Goal: Task Accomplishment & Management: Manage account settings

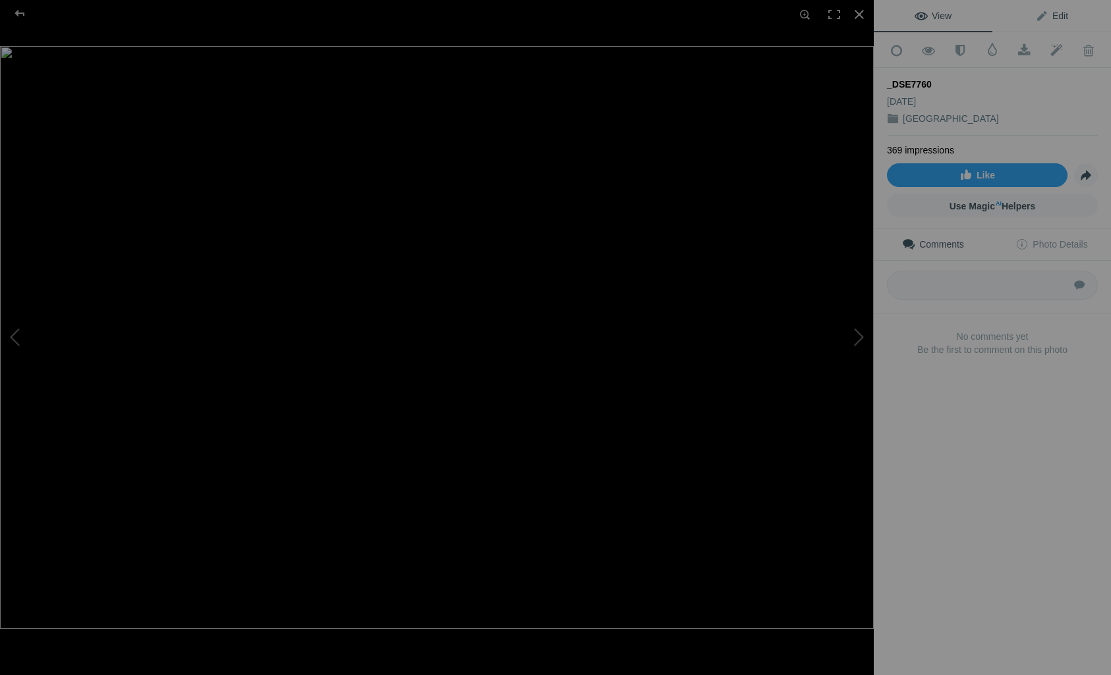
click at [1047, 15] on span "Edit" at bounding box center [1051, 16] width 33 height 11
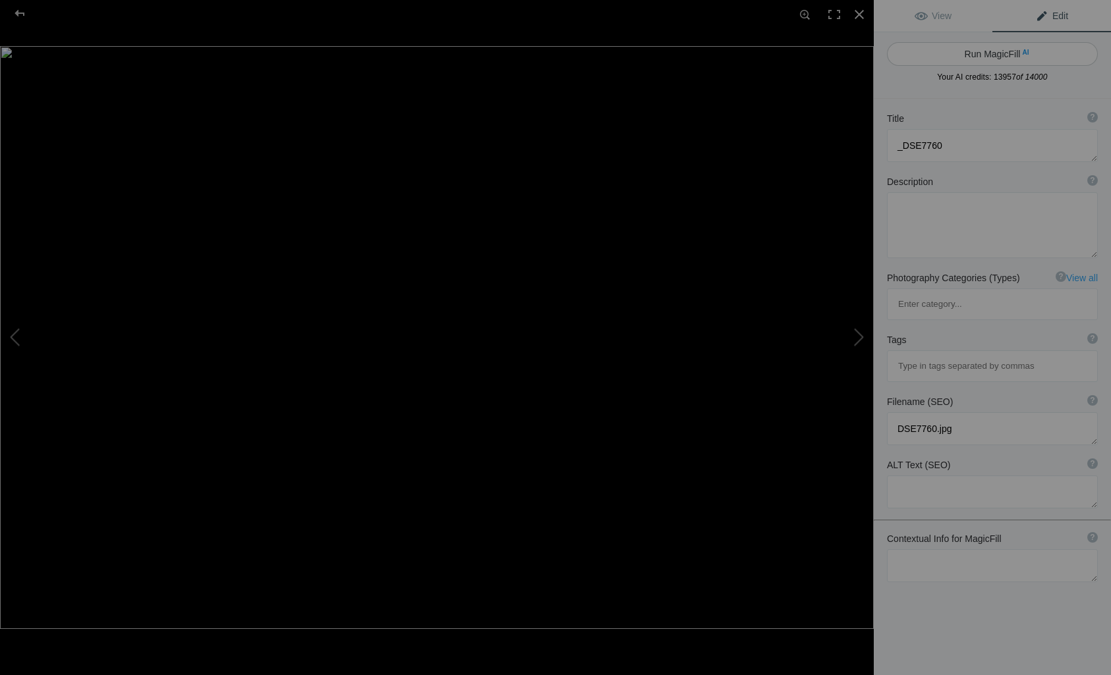
click at [991, 51] on button "Run MagicFill AI" at bounding box center [992, 54] width 211 height 24
type textarea "Serene Tree-Lined Pathway in a [GEOGRAPHIC_DATA]"
type textarea "This captivating image showcases a tranquil pathway flanked by majestic trees, …"
type textarea "serene-tree-lined-pathway-park.jpg"
type textarea "A peaceful tree-lined pathway in a green park with visitors enjoying the scener…"
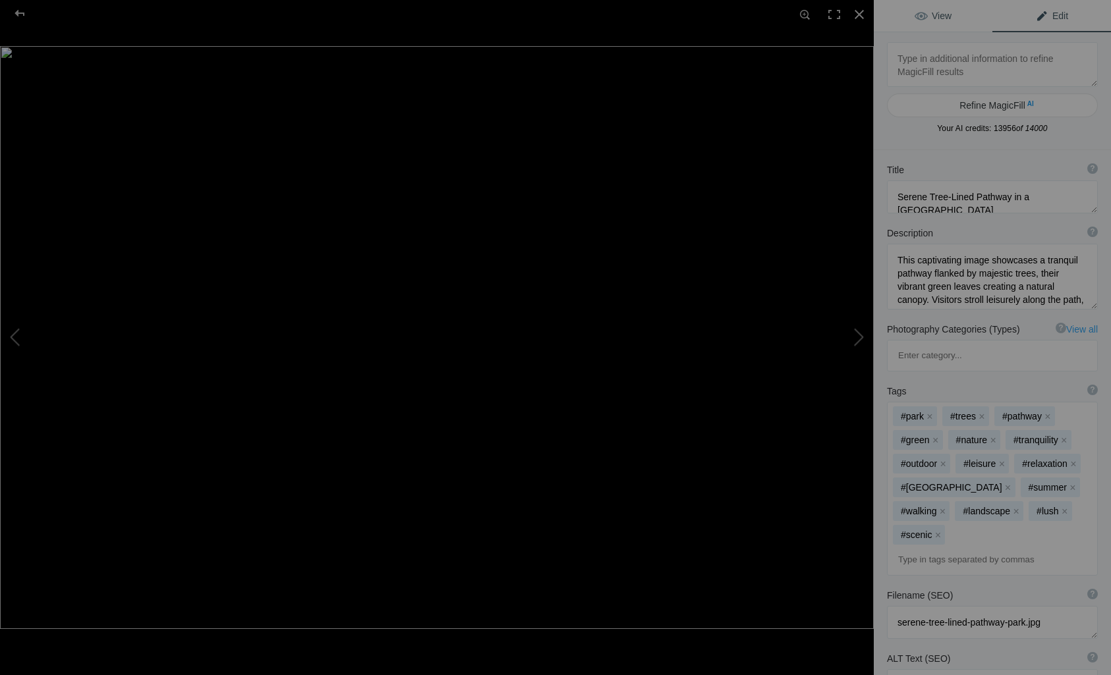
click at [946, 18] on span "View" at bounding box center [933, 16] width 37 height 11
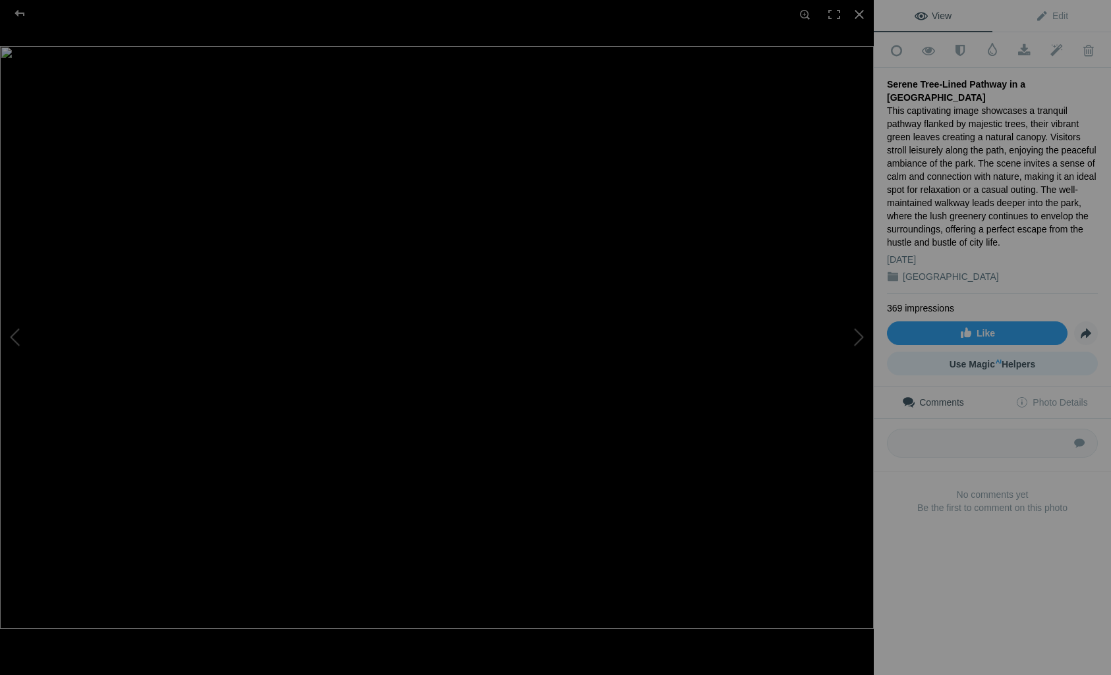
click at [975, 359] on span "Use Magic AI Helpers" at bounding box center [993, 364] width 86 height 11
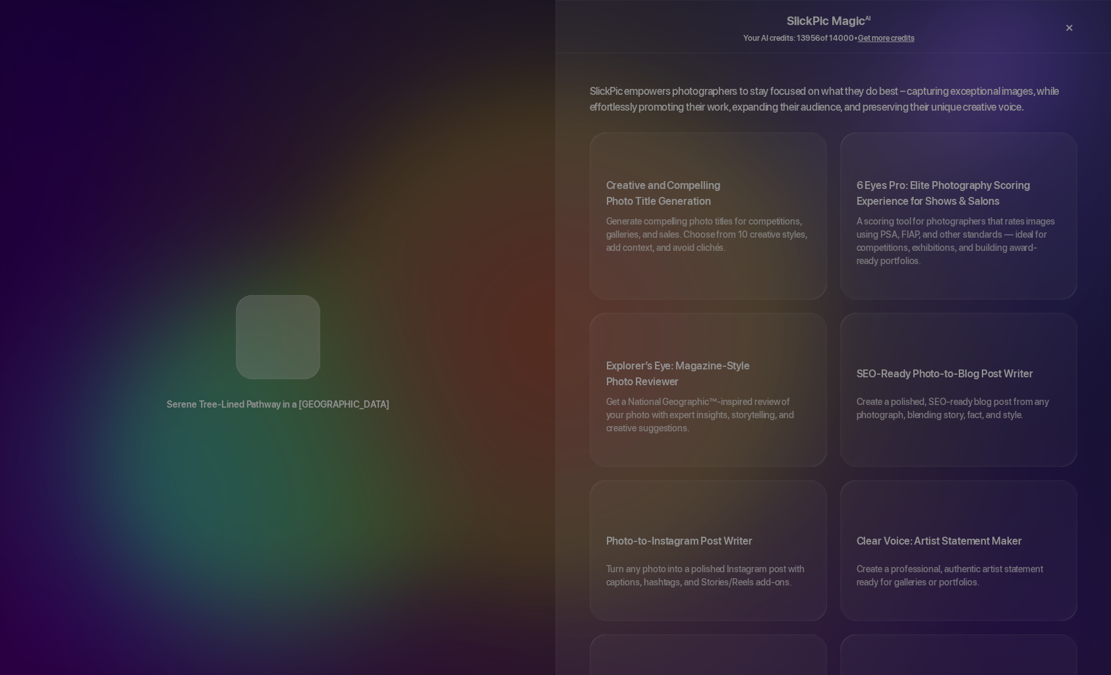
click at [1073, 23] on div "×" at bounding box center [1069, 27] width 40 height 26
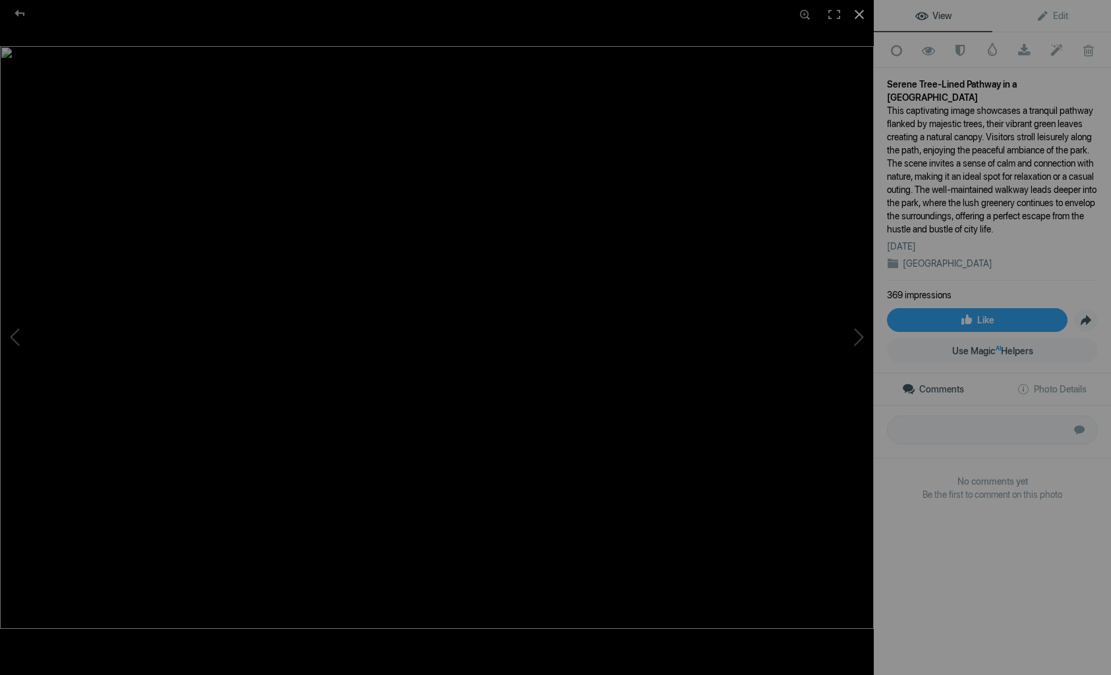
click at [861, 13] on div at bounding box center [859, 14] width 29 height 29
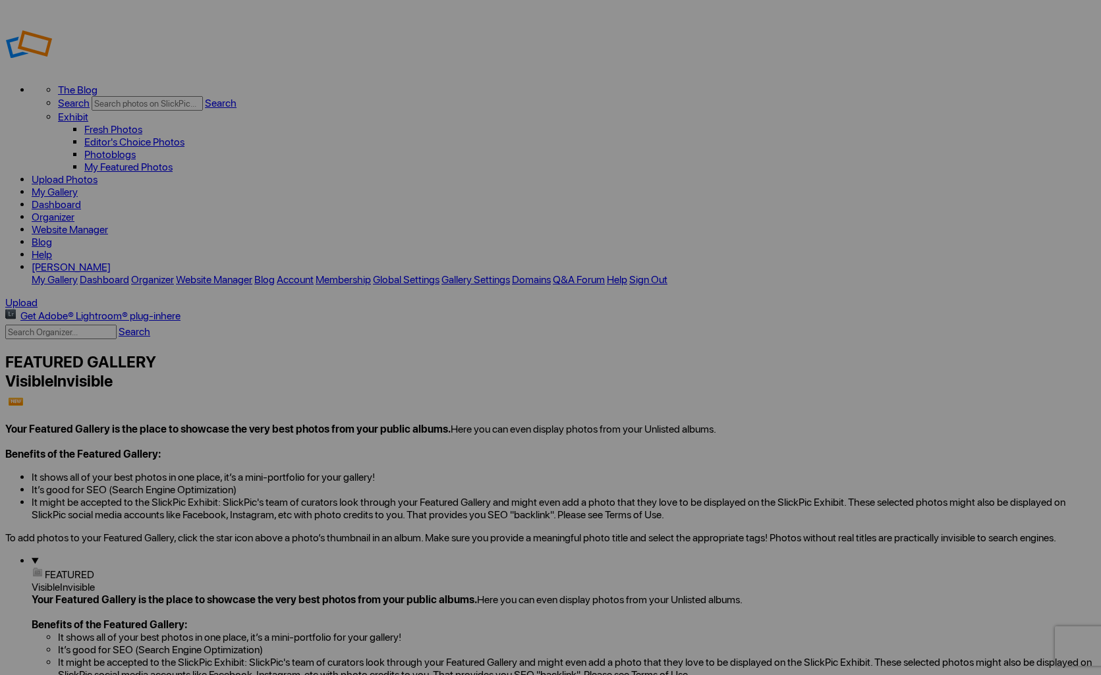
drag, startPoint x: 203, startPoint y: 60, endPoint x: 191, endPoint y: 50, distance: 15.4
click at [78, 186] on link "My Gallery" at bounding box center [55, 192] width 46 height 13
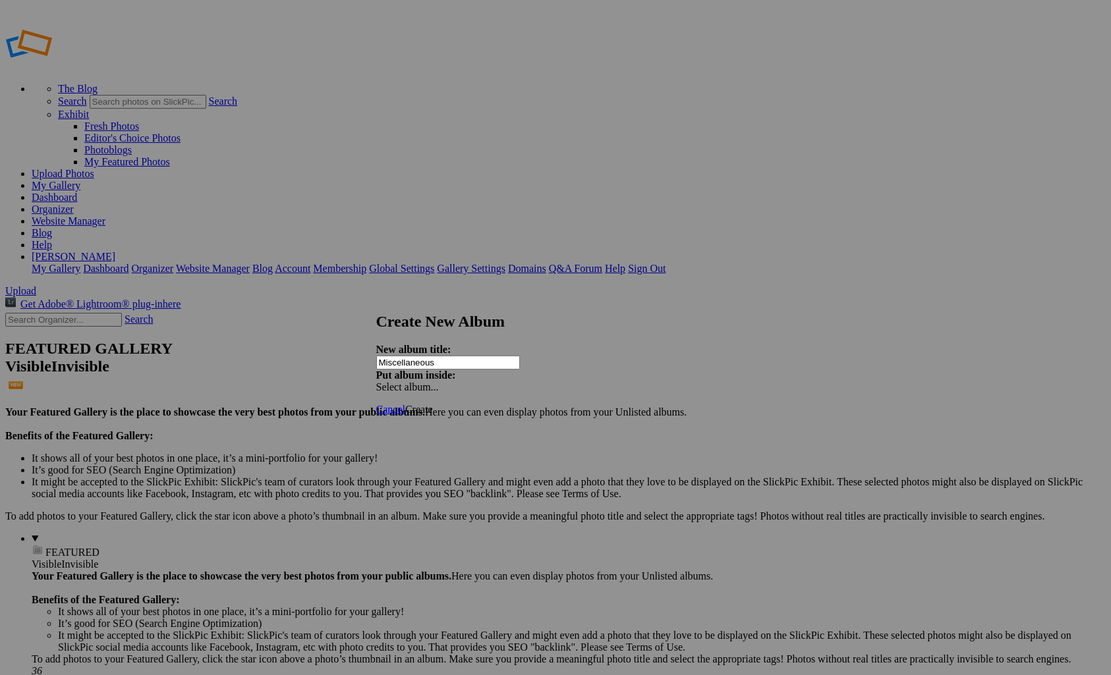
type input "Miscellaneous"
click at [529, 371] on div "Create New Album New album title: Miscellaneous Put album inside: Select album.…" at bounding box center [550, 353] width 349 height 80
drag, startPoint x: 706, startPoint y: 393, endPoint x: 633, endPoint y: 352, distance: 84.7
click at [433, 404] on span "Create" at bounding box center [419, 409] width 28 height 11
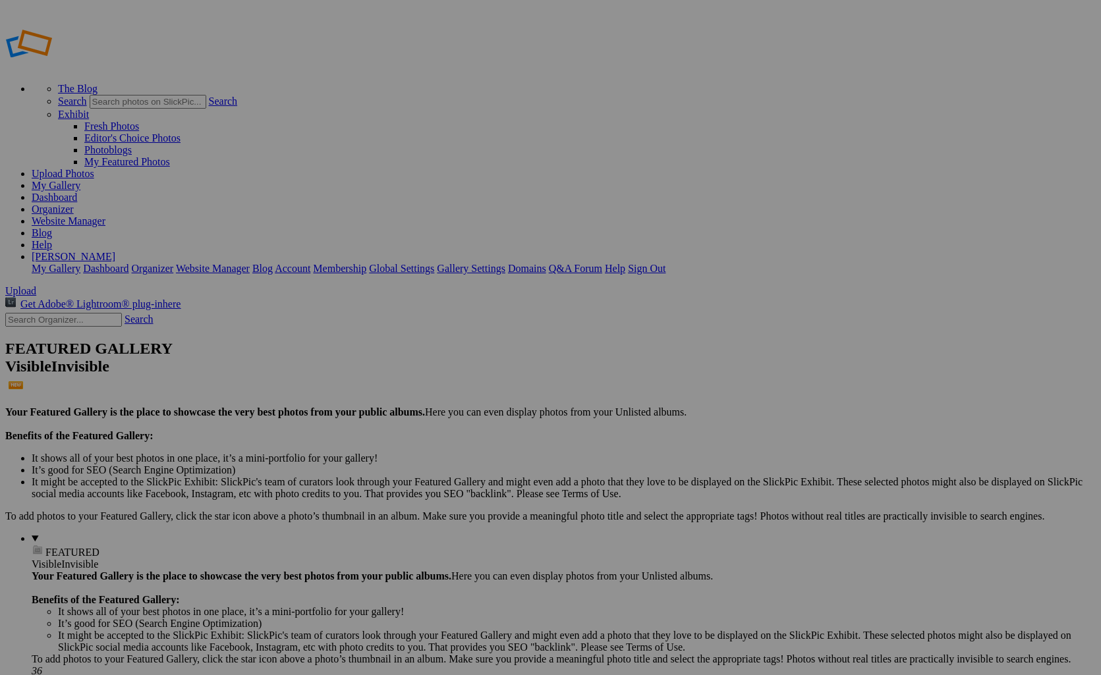
drag, startPoint x: 344, startPoint y: 192, endPoint x: 84, endPoint y: 136, distance: 265.6
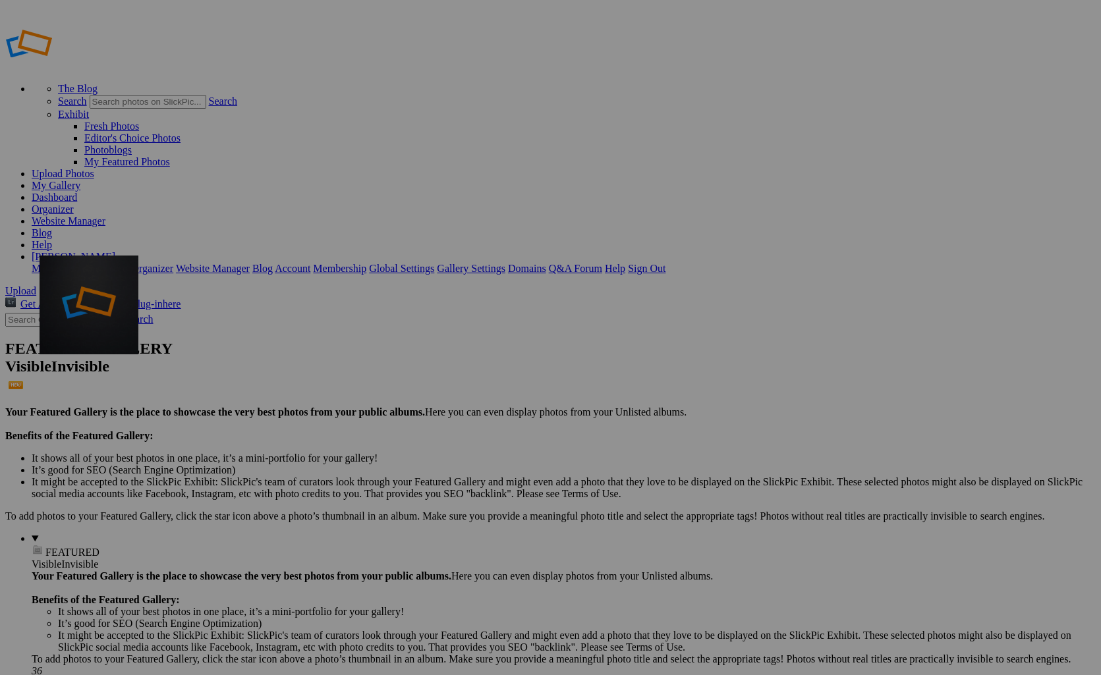
drag, startPoint x: 356, startPoint y: 190, endPoint x: 229, endPoint y: 351, distance: 204.1
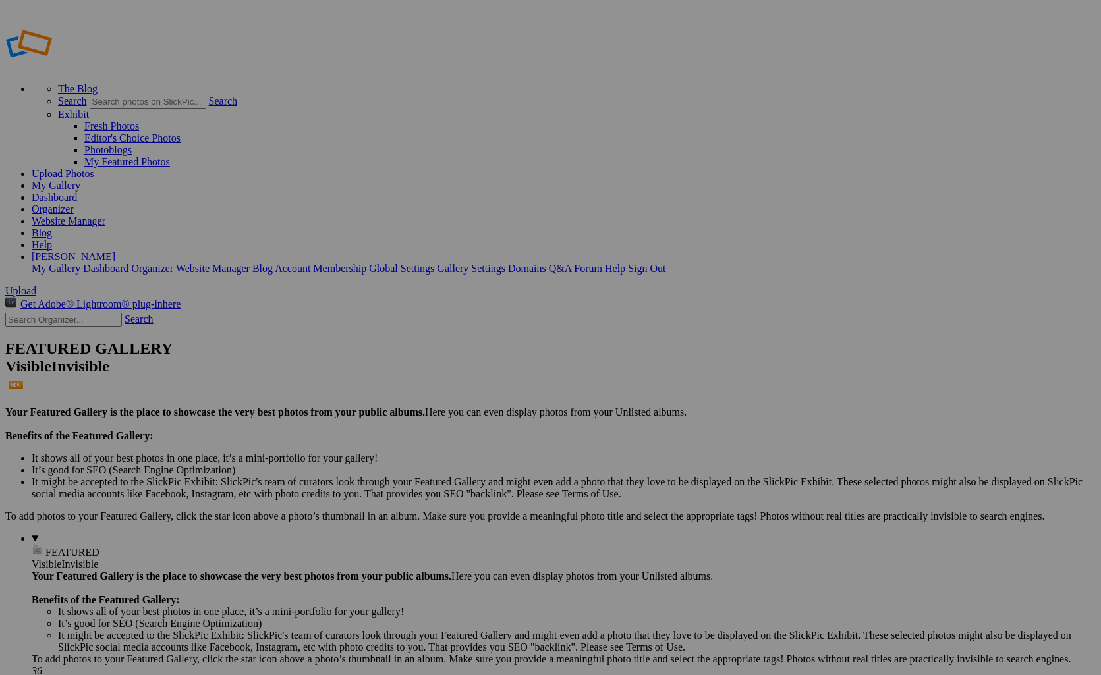
click at [80, 180] on link "My Gallery" at bounding box center [56, 185] width 49 height 11
